Goal: Information Seeking & Learning: Learn about a topic

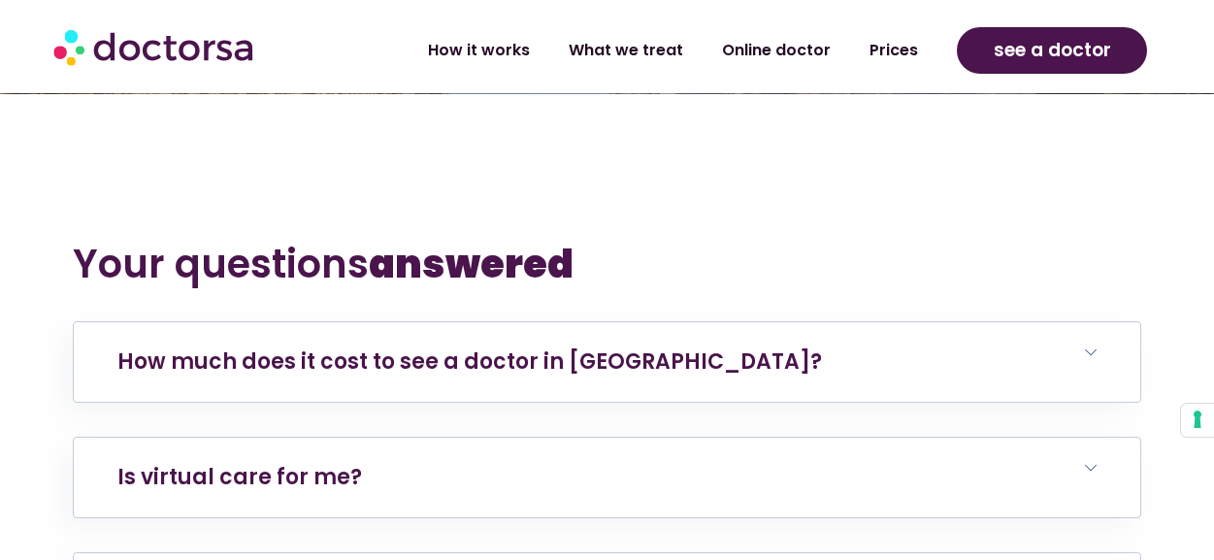
scroll to position [3581, 0]
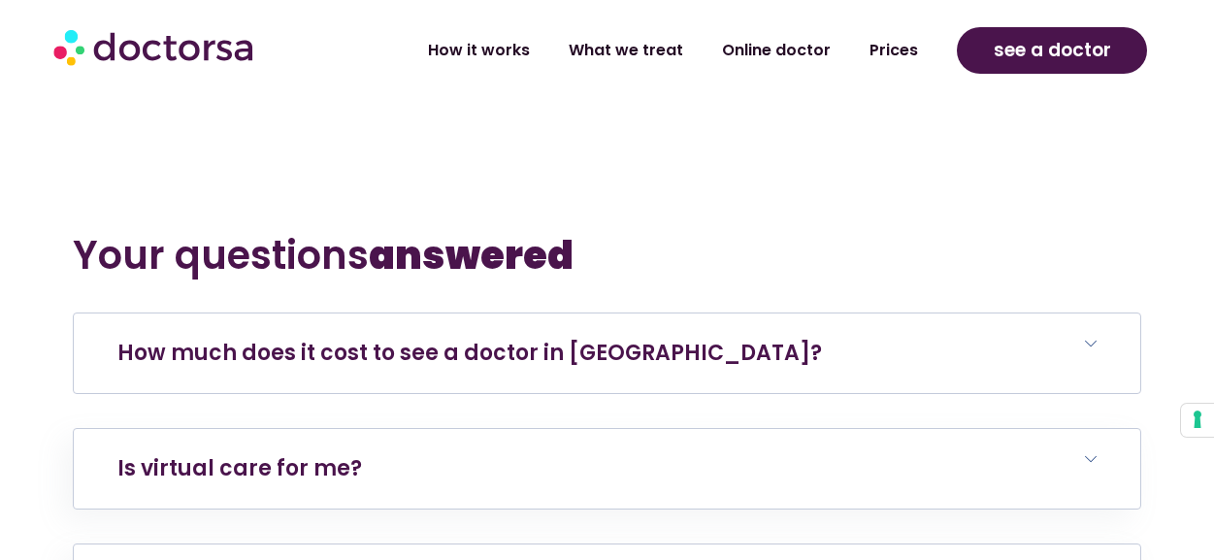
click at [1093, 338] on icon at bounding box center [1091, 344] width 12 height 12
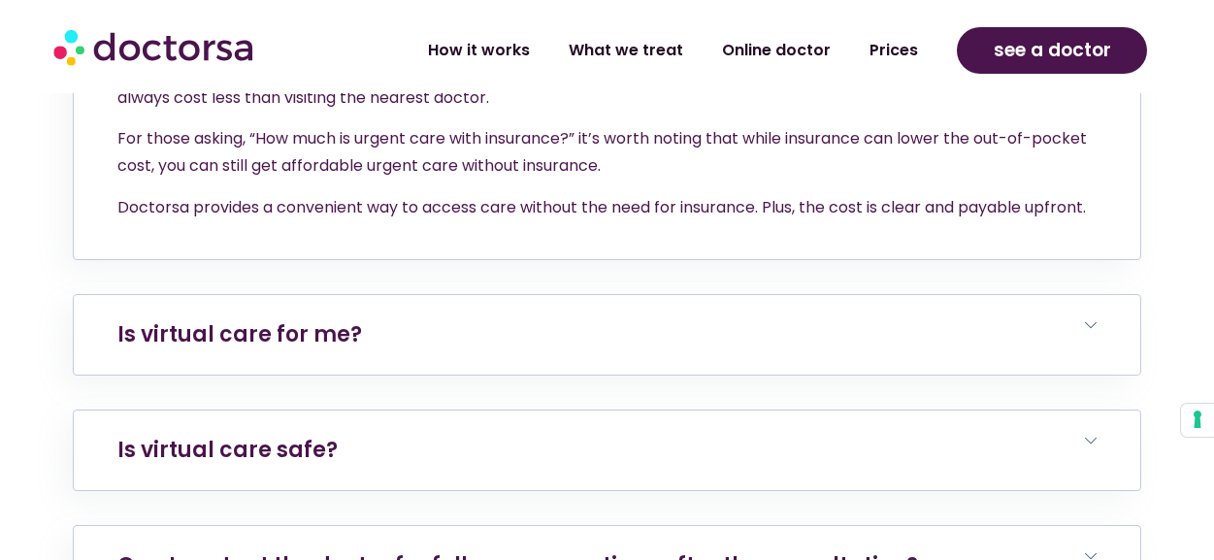
scroll to position [4103, 0]
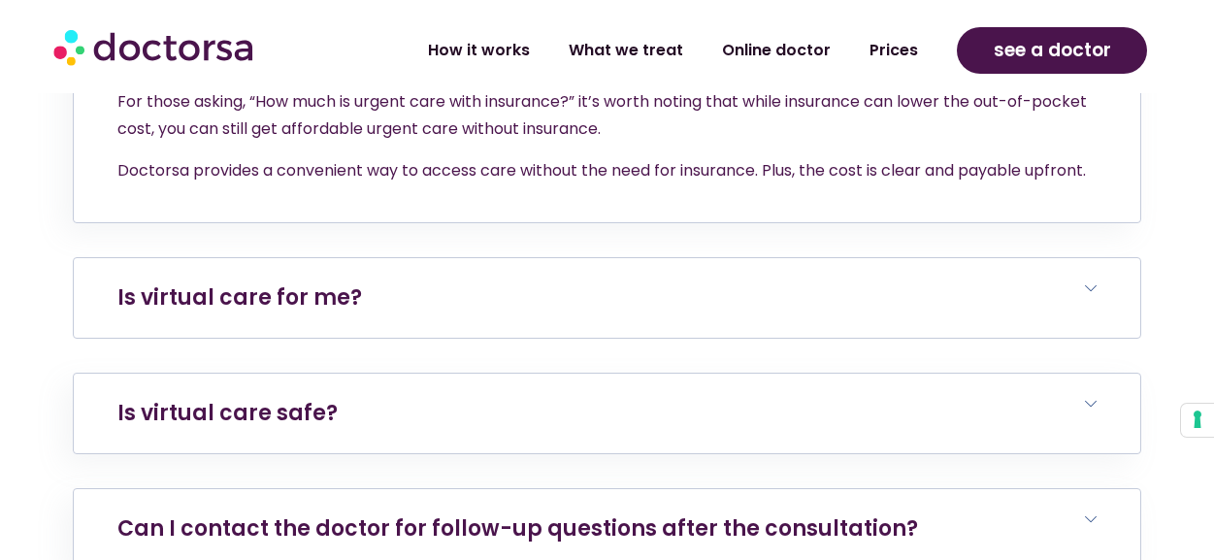
click at [1095, 282] on icon at bounding box center [1091, 288] width 12 height 12
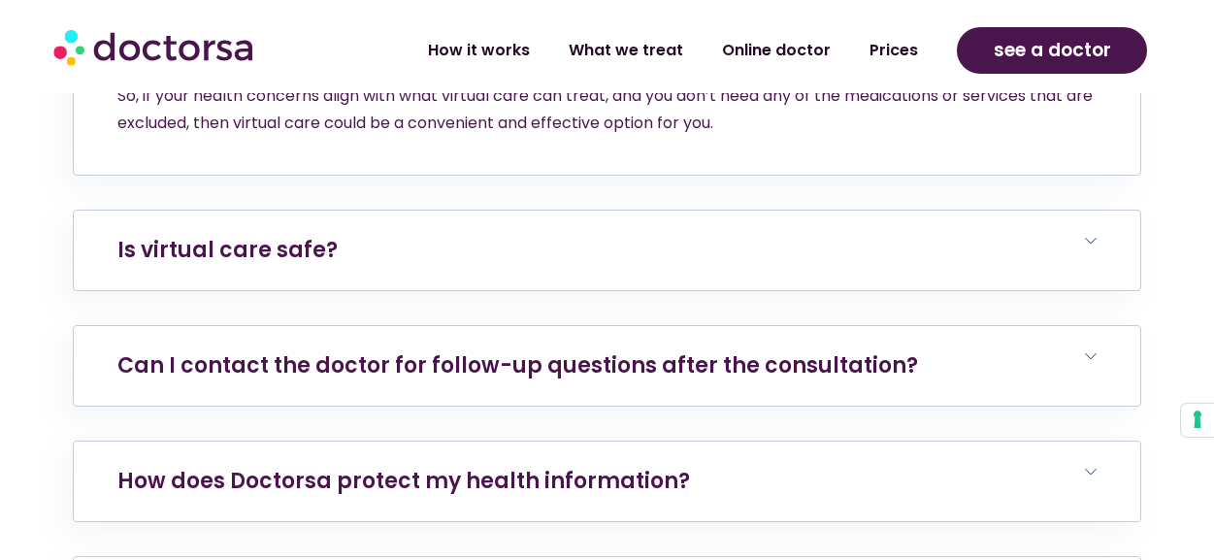
scroll to position [4737, 0]
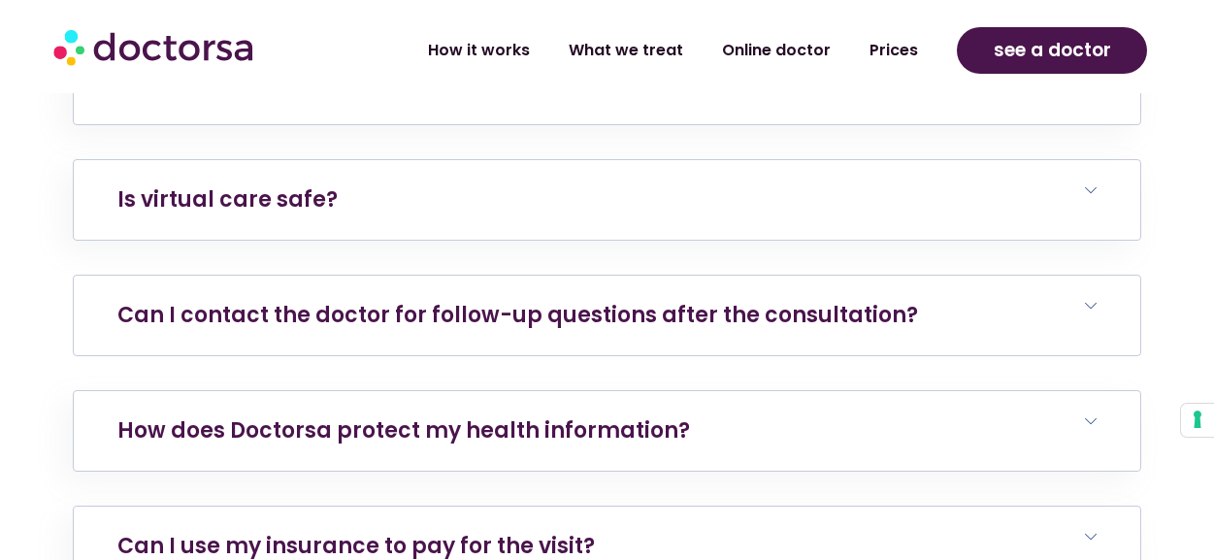
click at [1088, 300] on icon at bounding box center [1091, 306] width 12 height 12
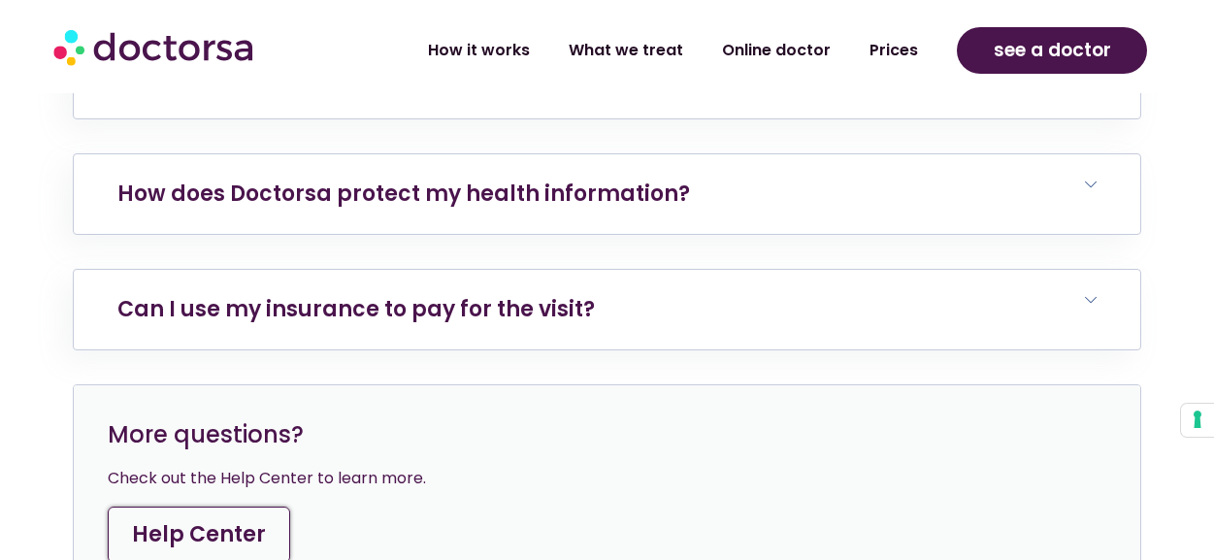
scroll to position [5039, 0]
click at [1099, 270] on h6 "Can I use my insurance to pay for the visit?" at bounding box center [607, 310] width 1067 height 80
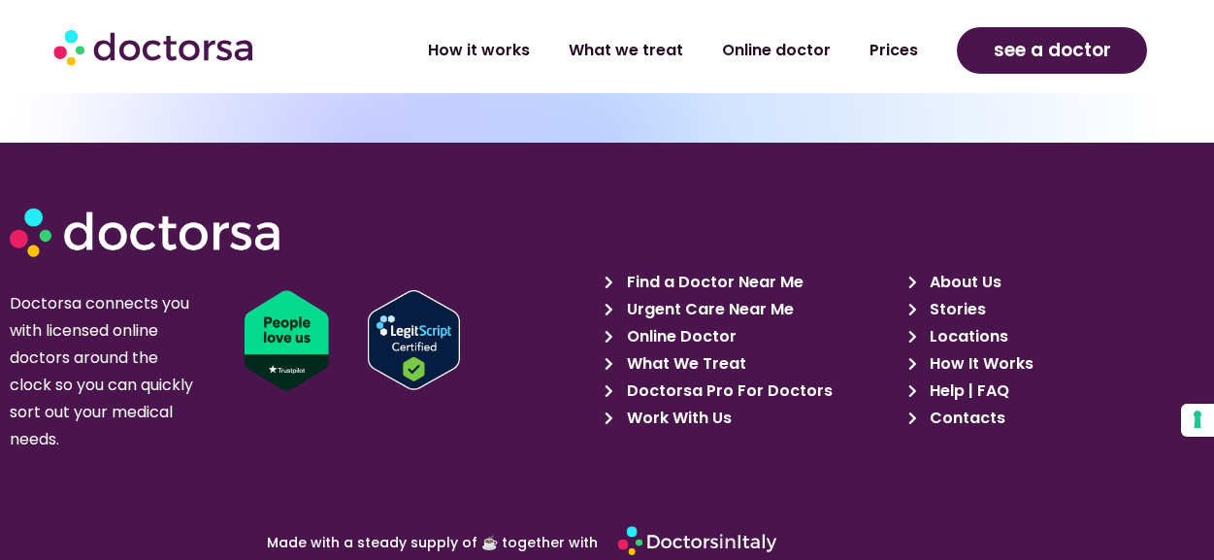
scroll to position [6339, 0]
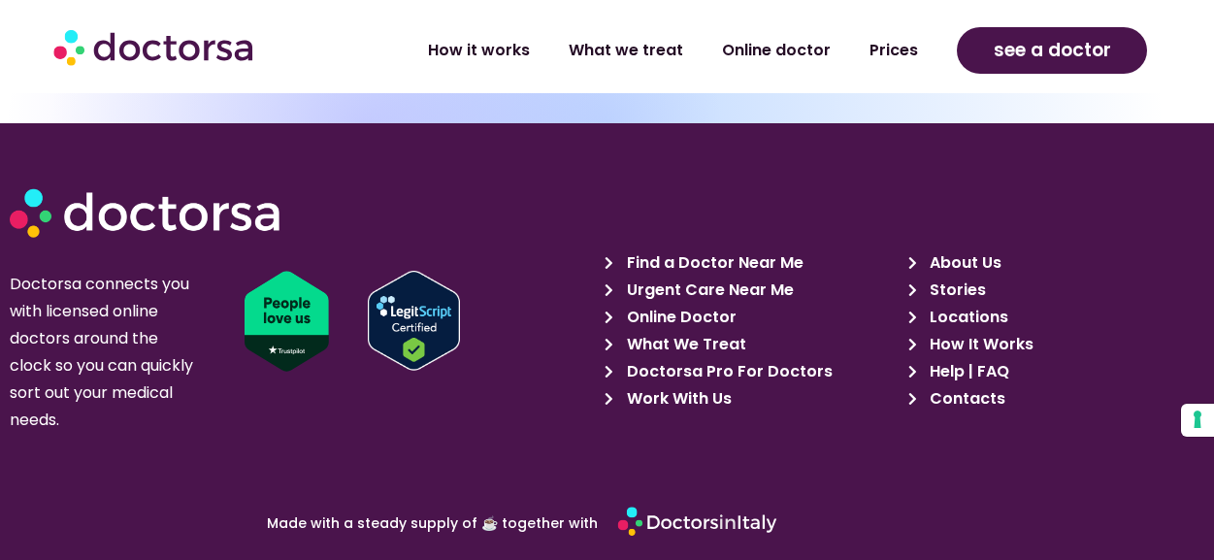
click at [751, 358] on span "Doctorsa Pro For Doctors" at bounding box center [727, 371] width 211 height 27
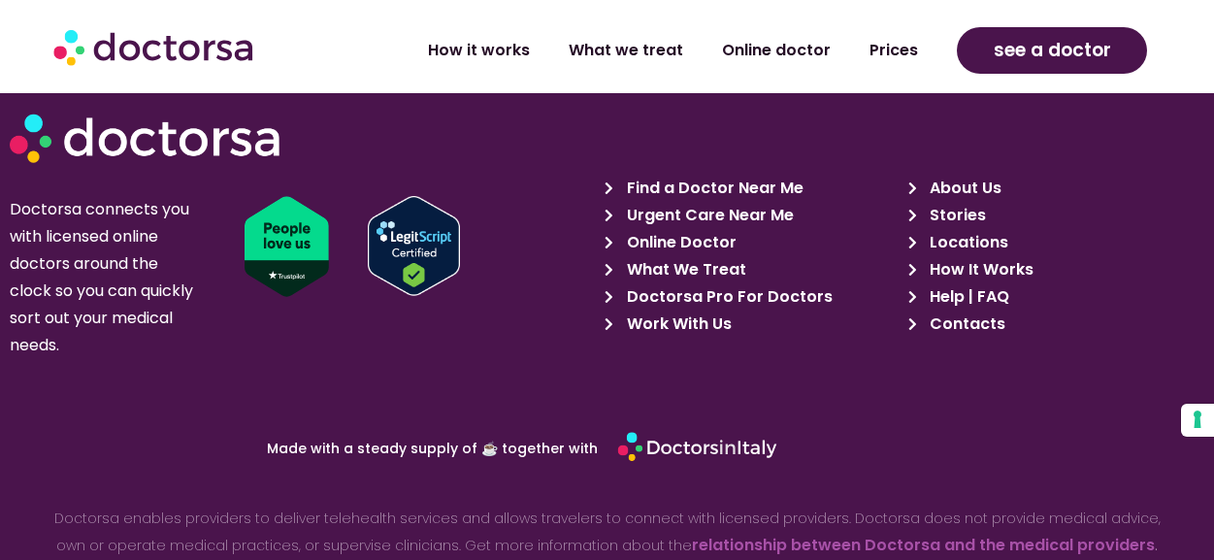
click at [986, 283] on span "Help | FAQ" at bounding box center [967, 296] width 84 height 27
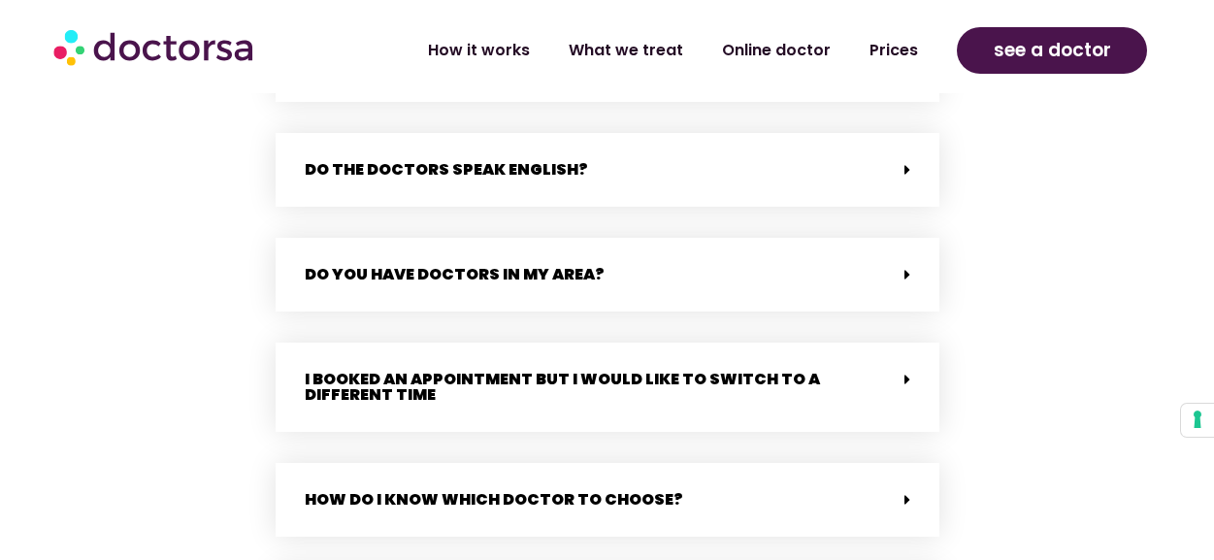
scroll to position [2944, 0]
click at [904, 267] on icon at bounding box center [907, 275] width 6 height 16
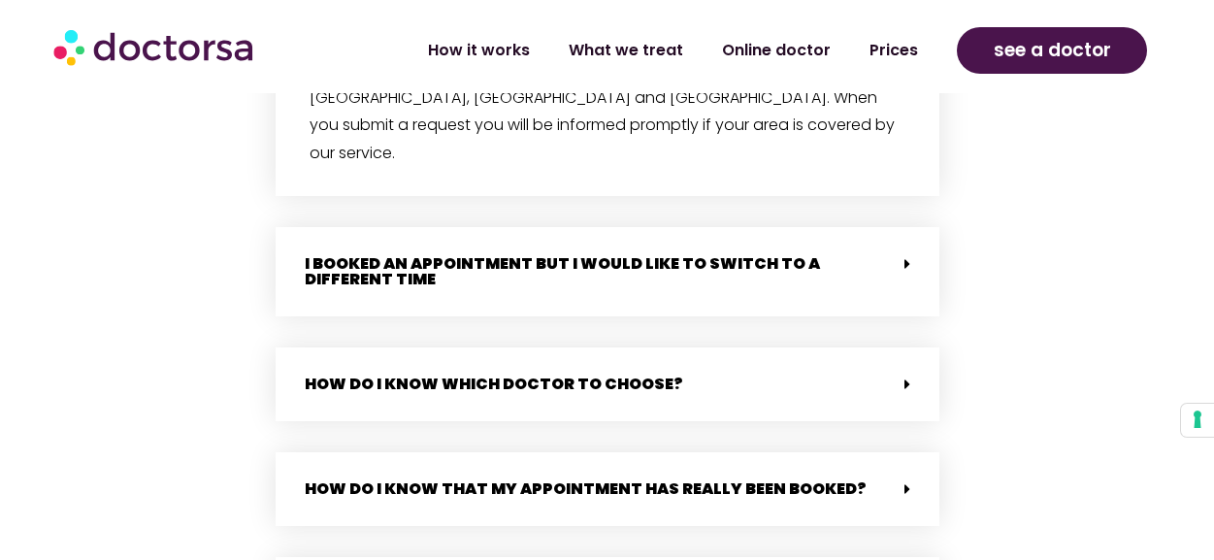
scroll to position [3259, 0]
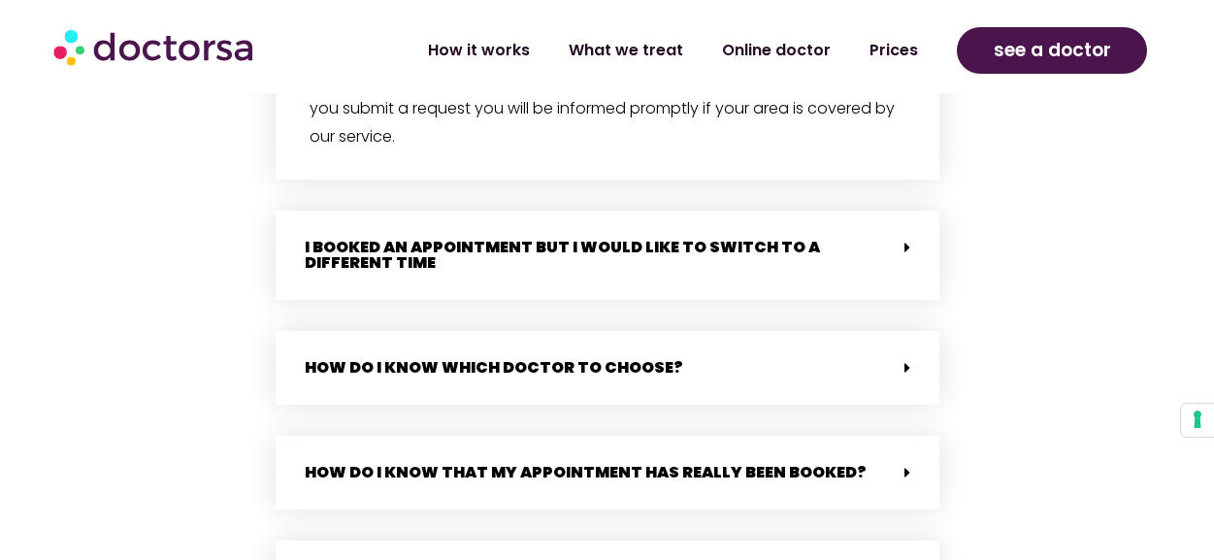
click at [910, 331] on div "How do I know which doctor to choose?" at bounding box center [608, 368] width 664 height 74
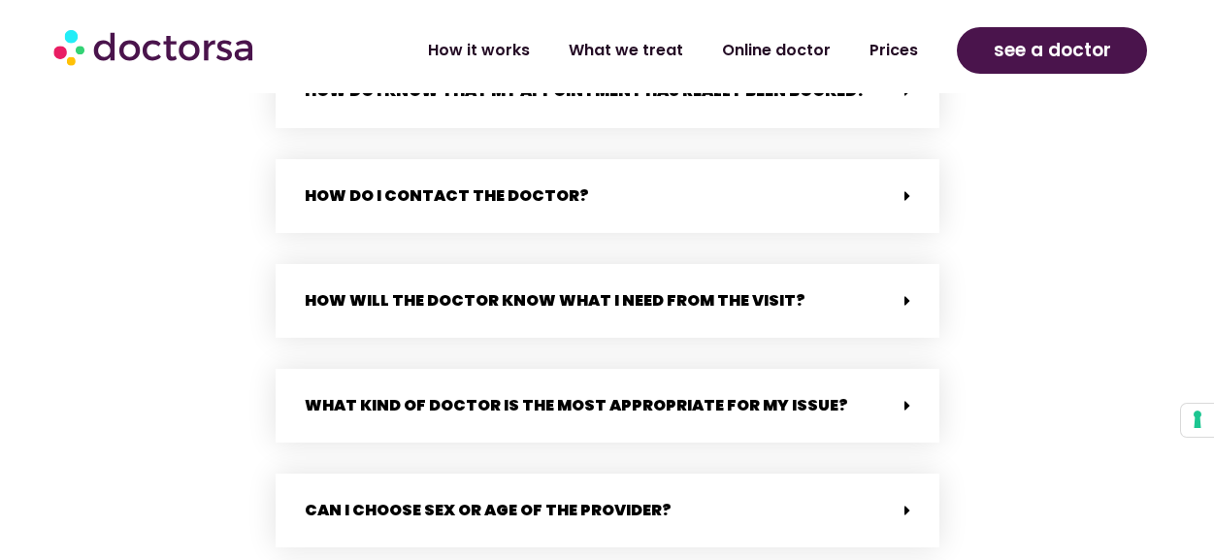
scroll to position [3894, 0]
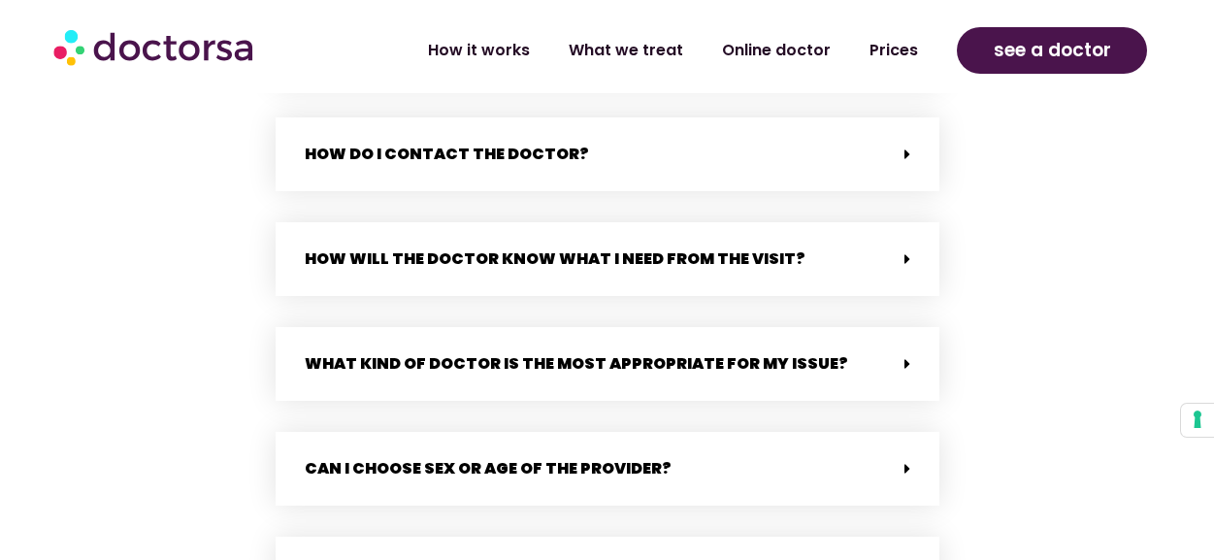
click at [903, 356] on span at bounding box center [903, 364] width 16 height 16
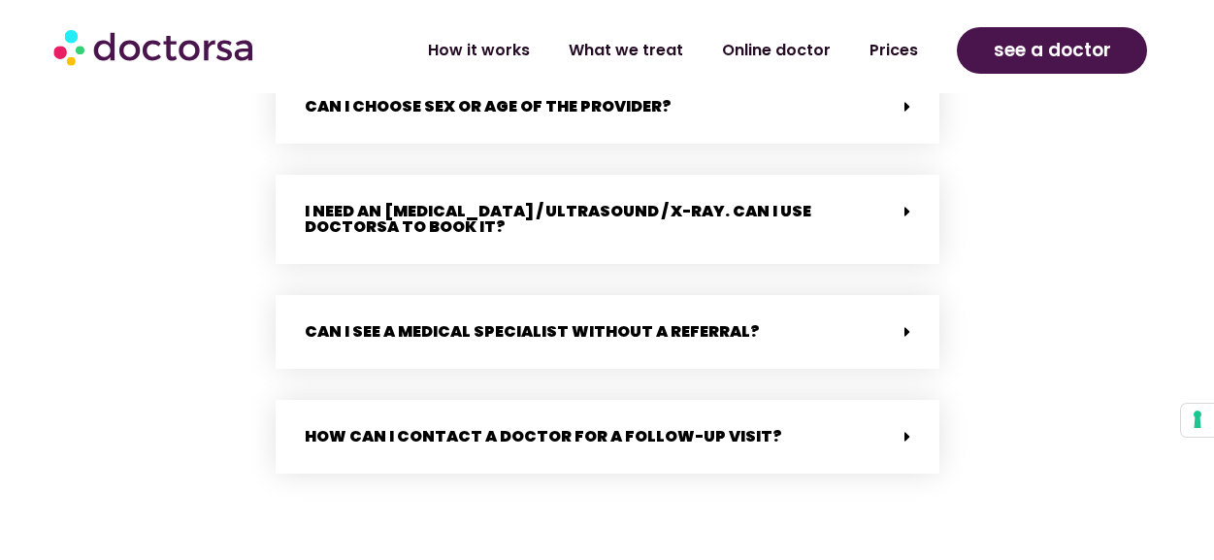
scroll to position [4474, 0]
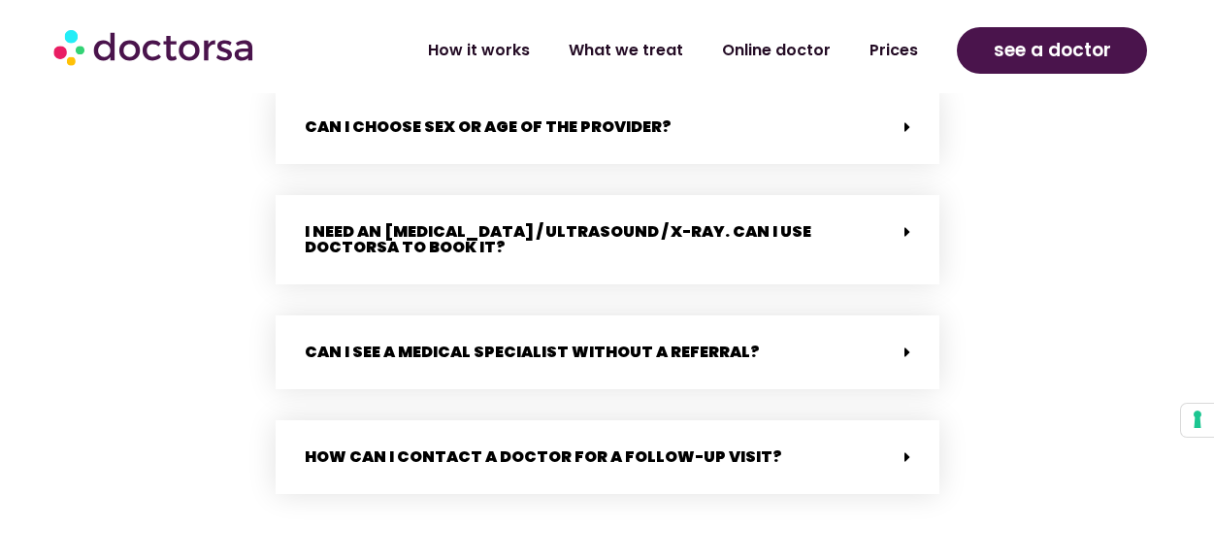
click at [907, 224] on icon at bounding box center [907, 232] width 6 height 16
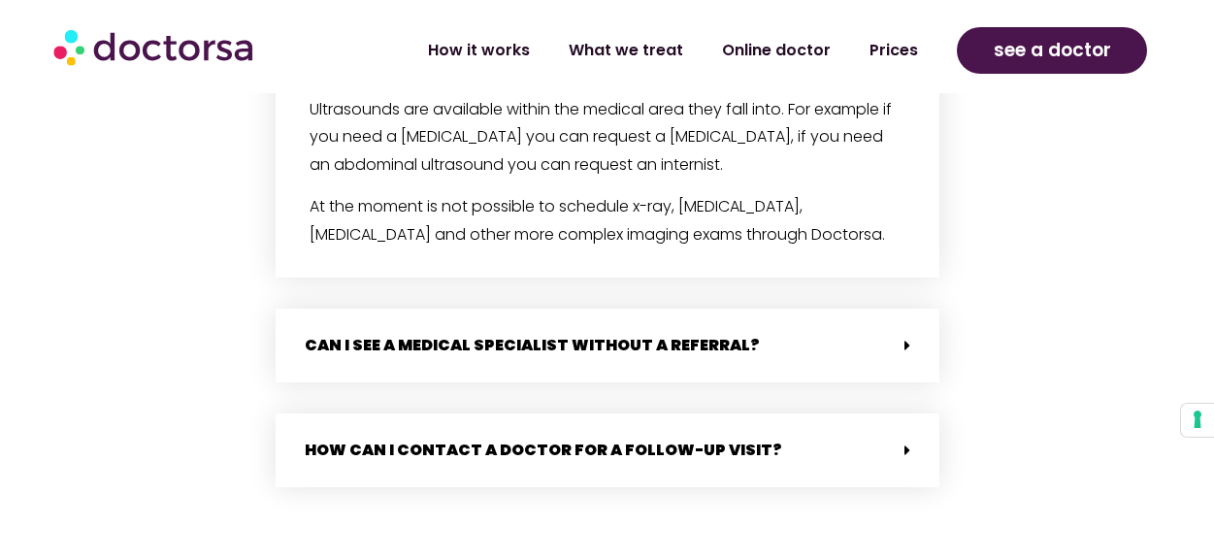
scroll to position [4774, 0]
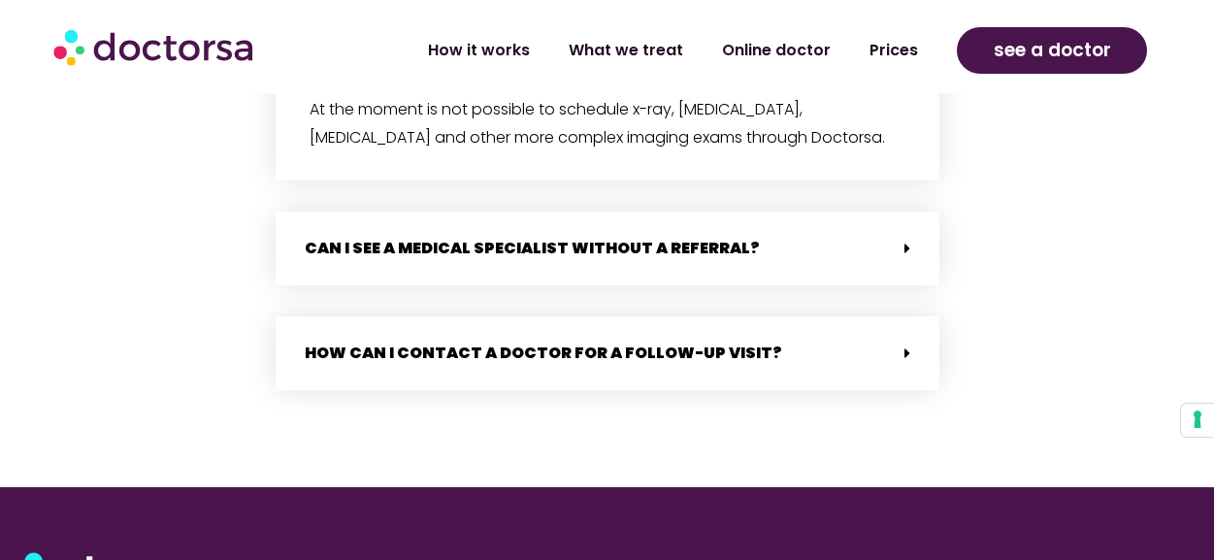
click at [907, 241] on icon at bounding box center [907, 249] width 6 height 16
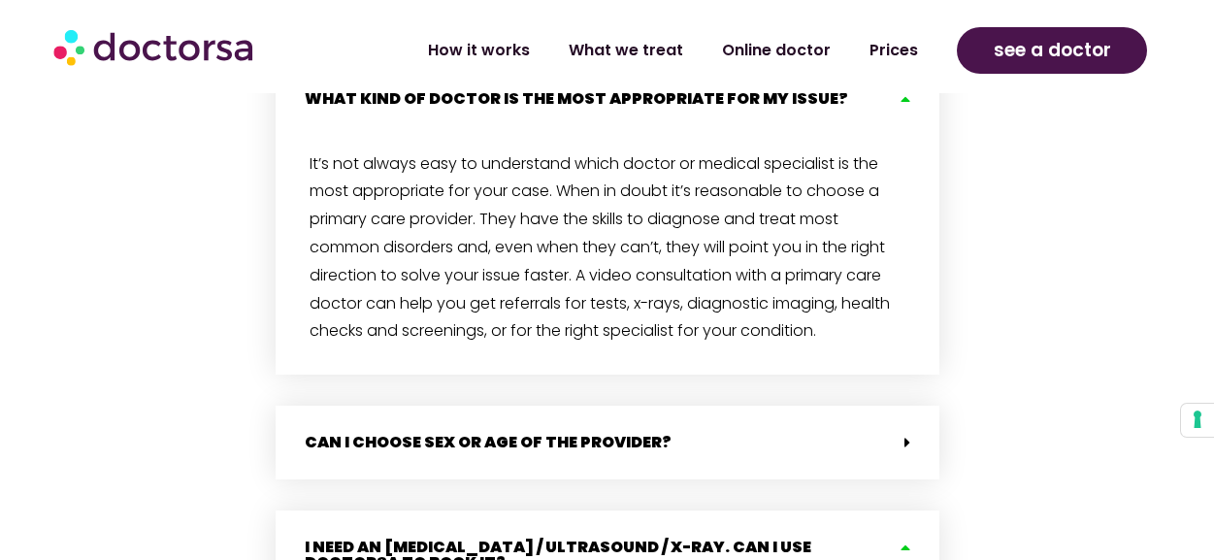
scroll to position [4009, 0]
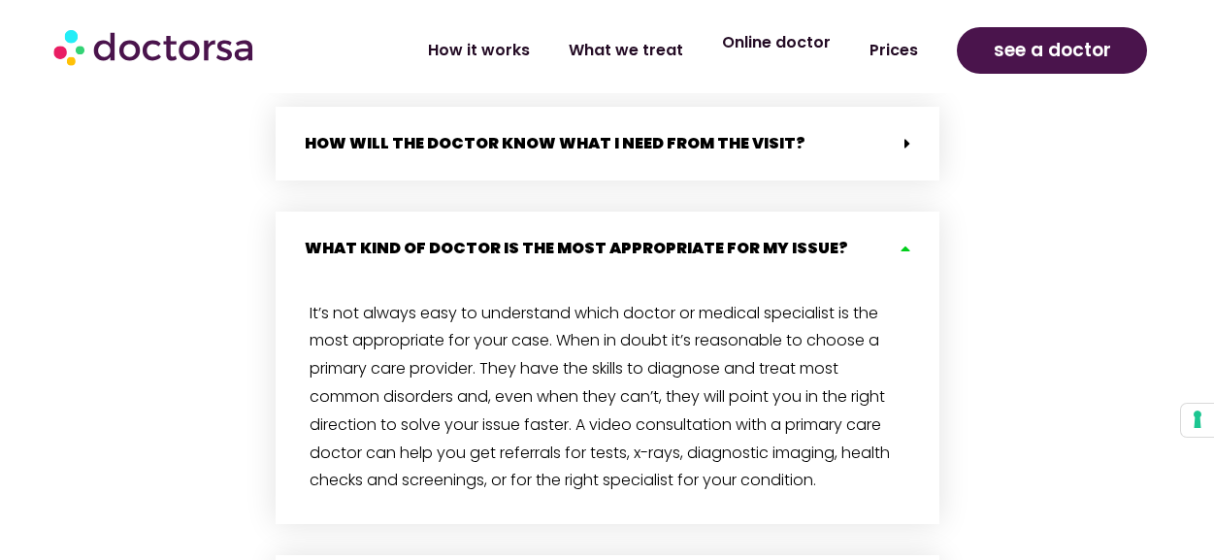
click at [791, 47] on link "Online doctor" at bounding box center [777, 42] width 148 height 45
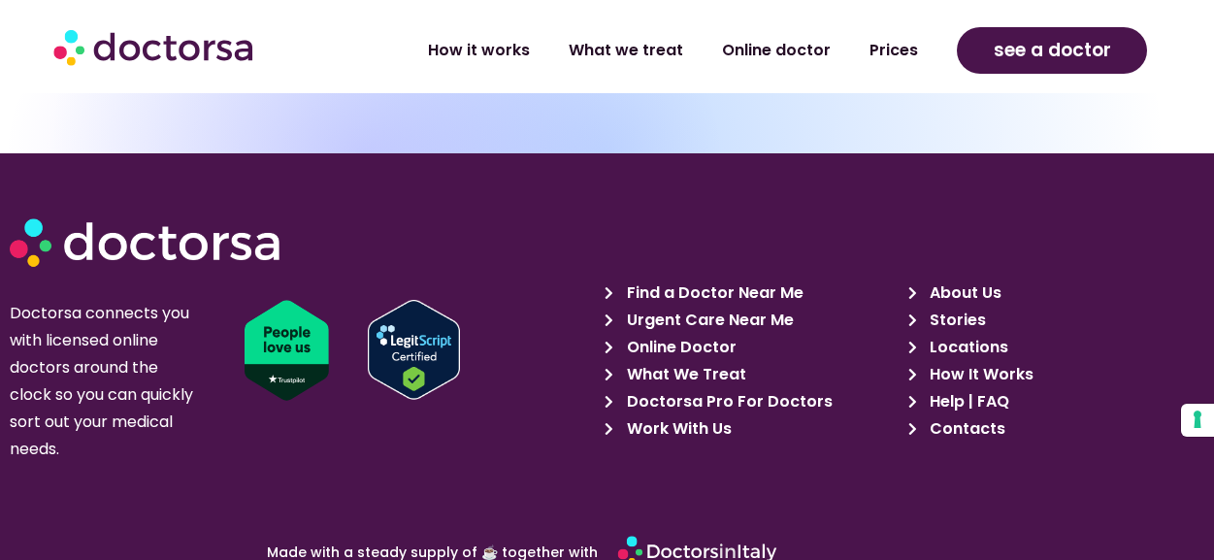
scroll to position [8110, 0]
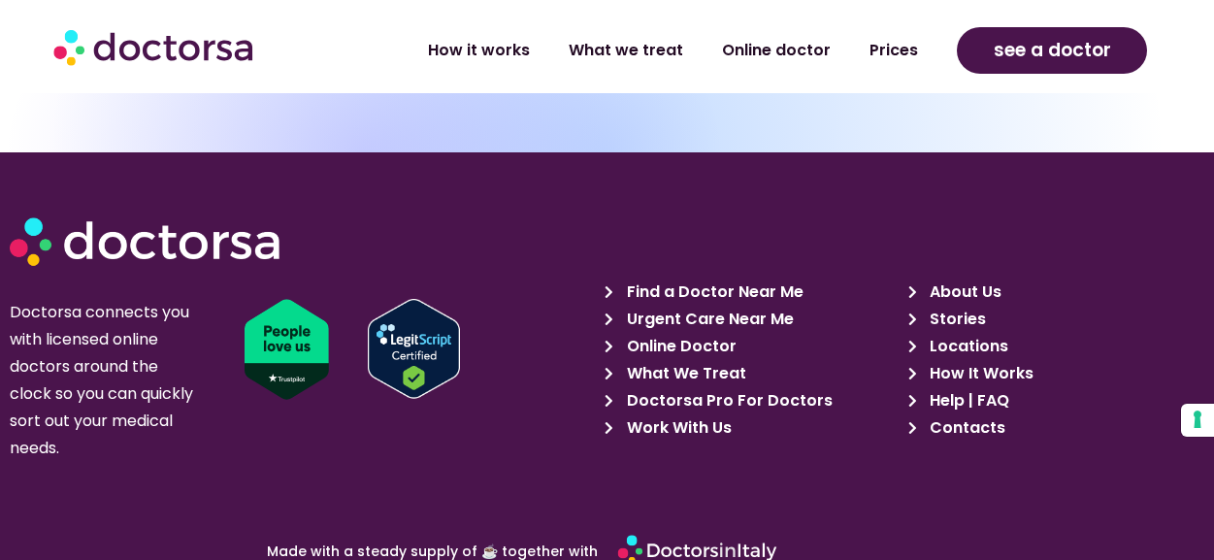
click at [704, 279] on span "Find a Doctor Near Me" at bounding box center [712, 292] width 181 height 27
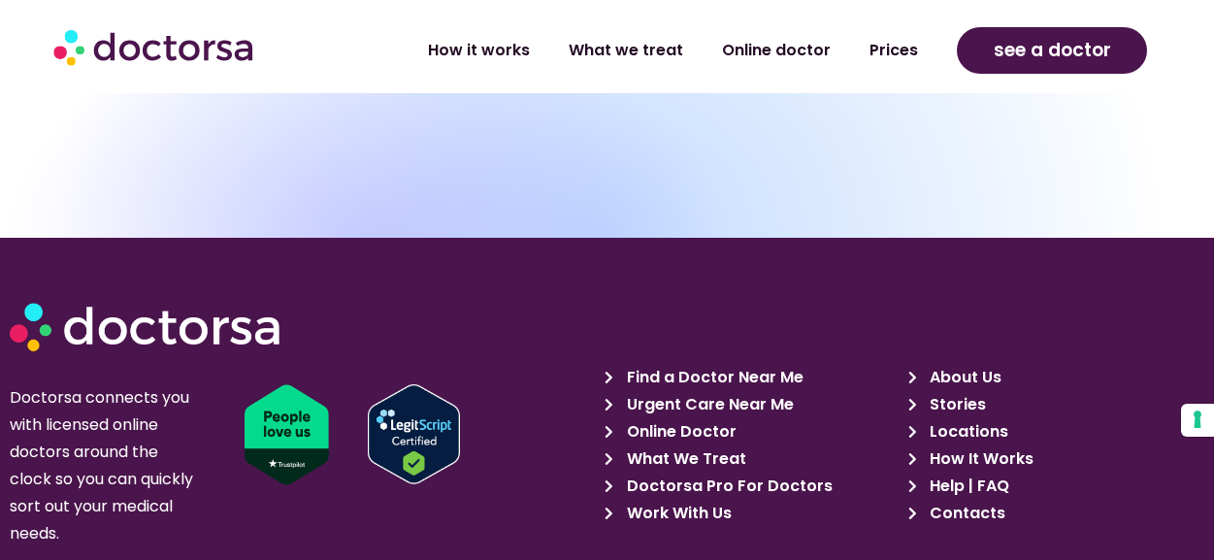
scroll to position [1772, 0]
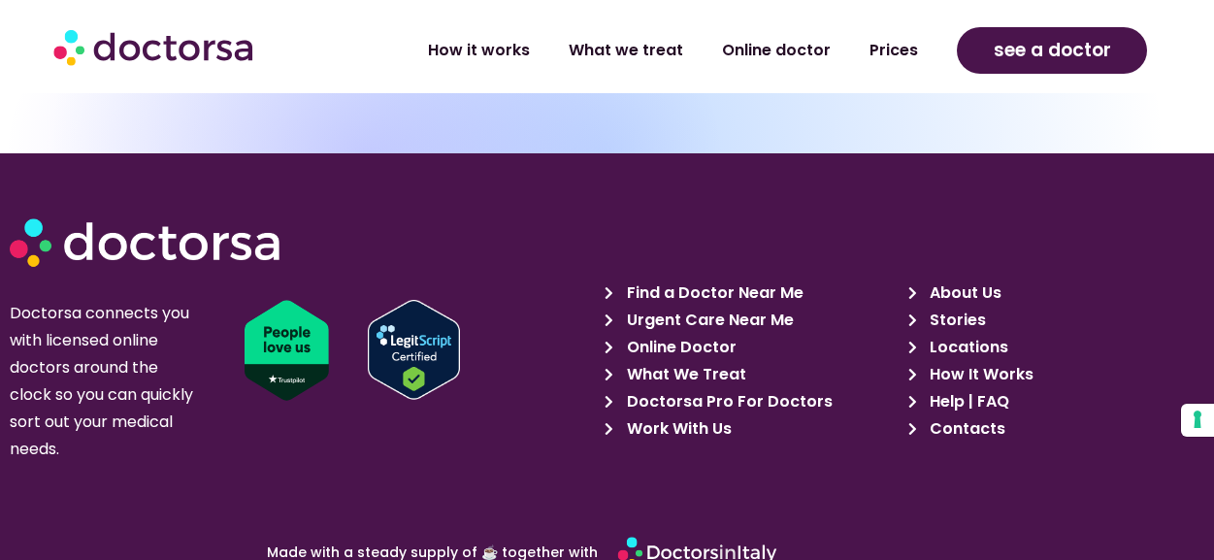
click at [717, 292] on span "Find a Doctor Near Me" at bounding box center [712, 292] width 181 height 27
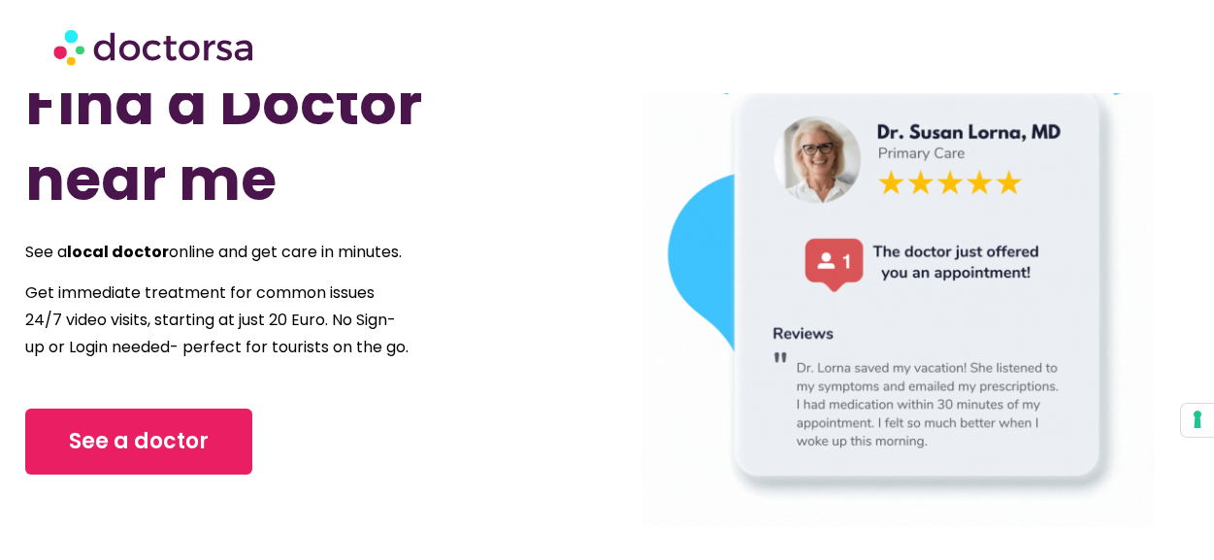
scroll to position [182, 0]
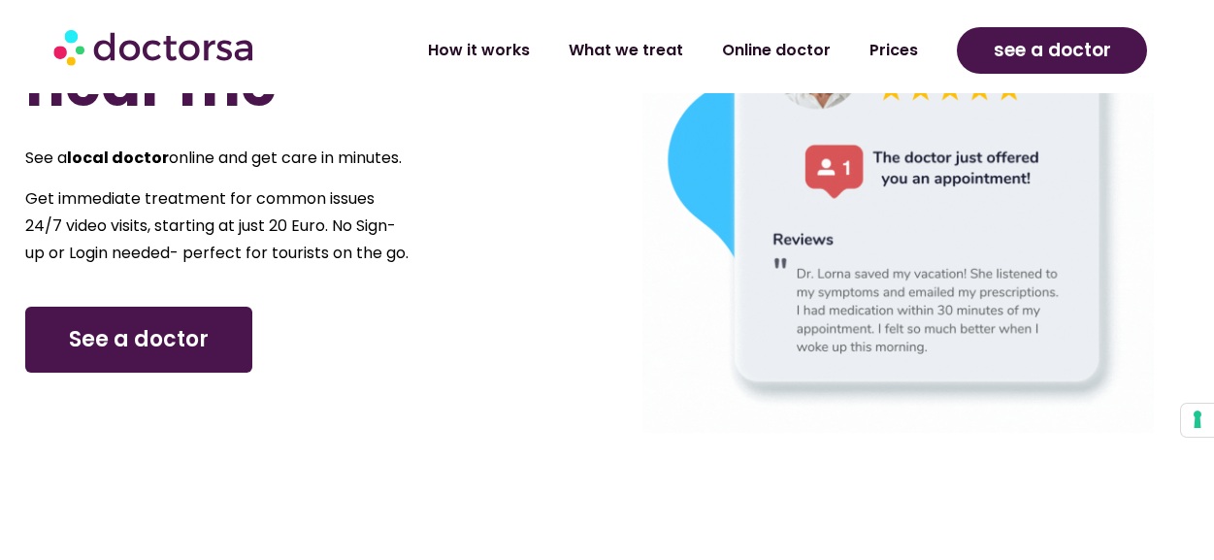
click at [126, 373] on link "See a doctor" at bounding box center [138, 340] width 227 height 66
